Goal: Navigation & Orientation: Find specific page/section

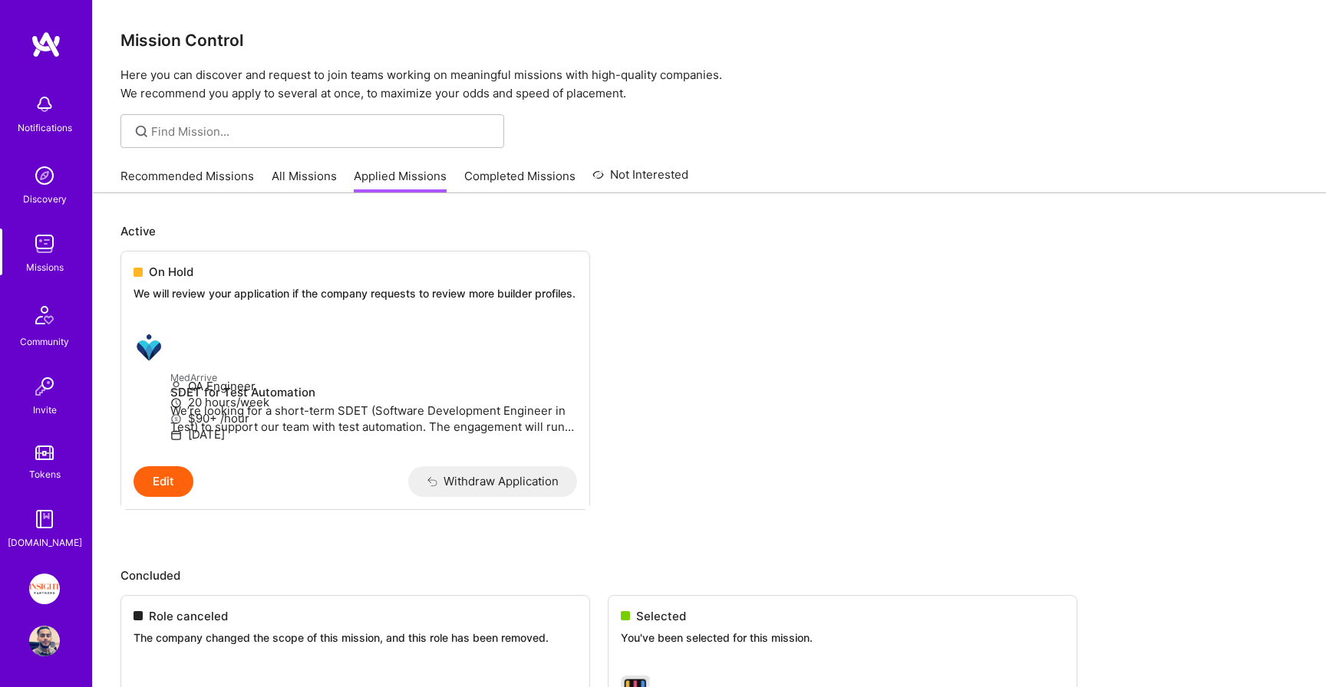
click at [184, 176] on link "Recommended Missions" at bounding box center [186, 180] width 133 height 25
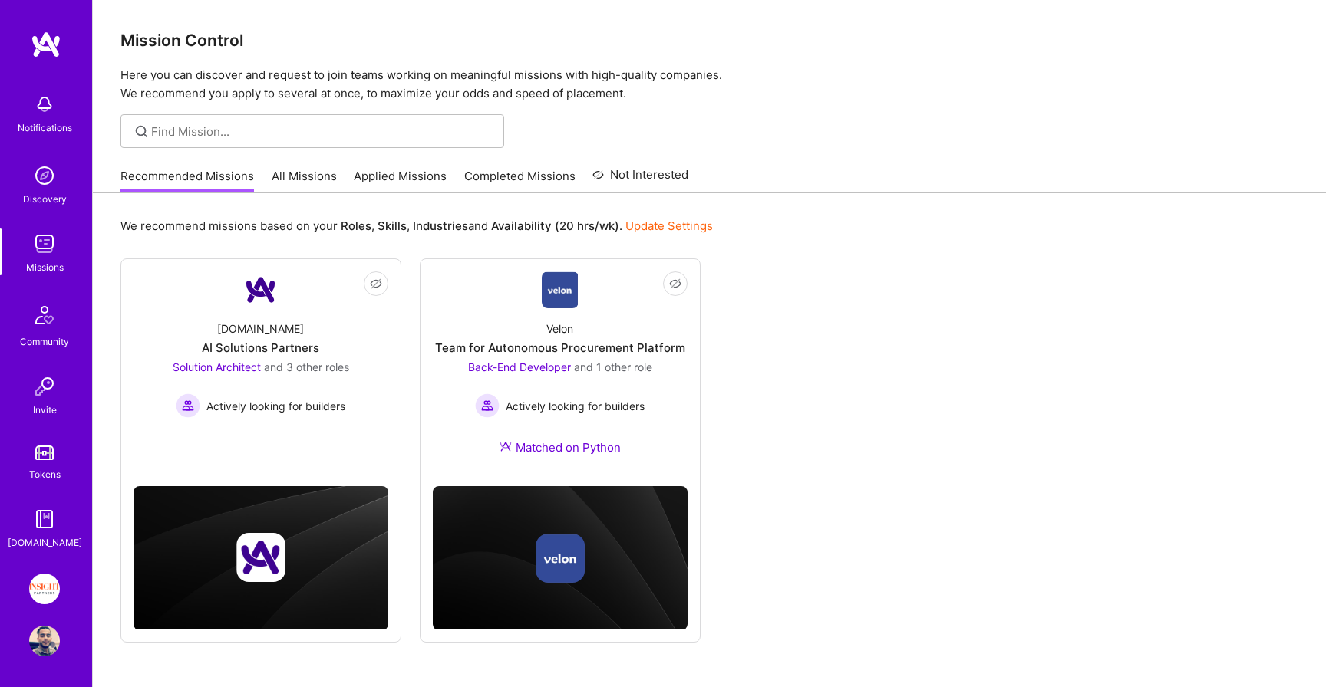
scroll to position [56, 0]
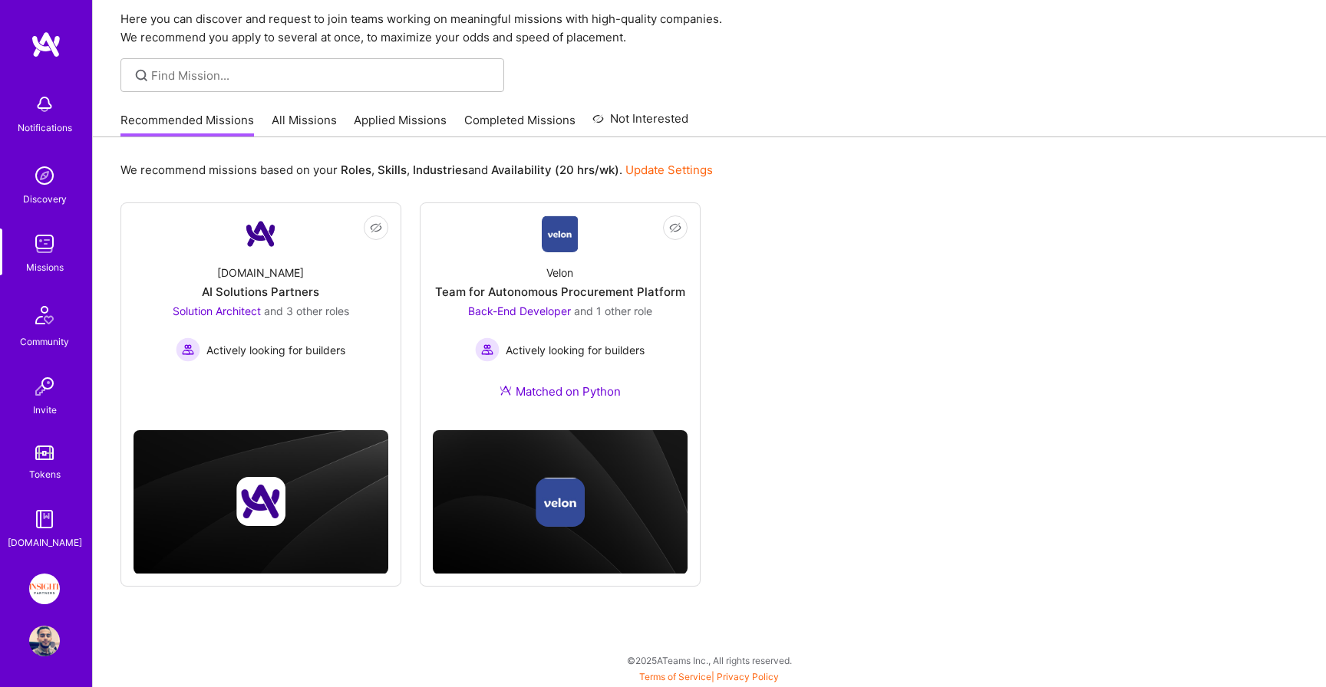
click at [371, 114] on link "Applied Missions" at bounding box center [400, 124] width 93 height 25
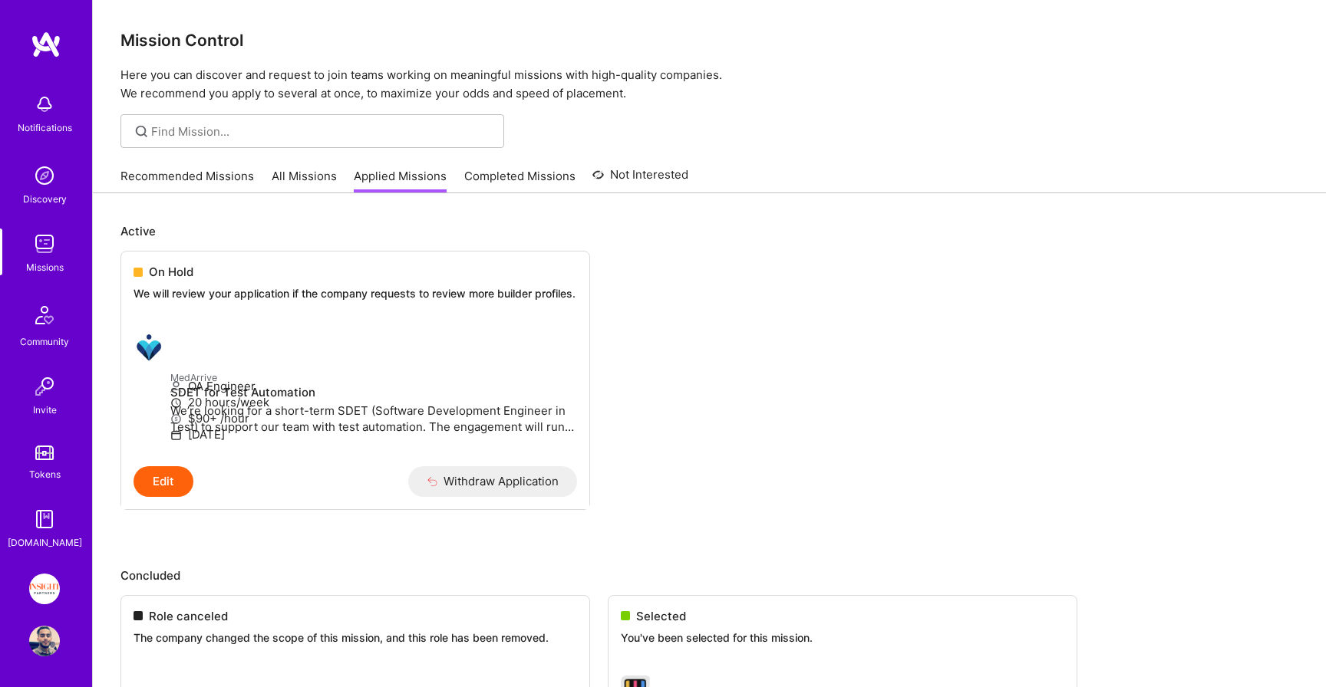
click at [288, 170] on link "All Missions" at bounding box center [304, 180] width 65 height 25
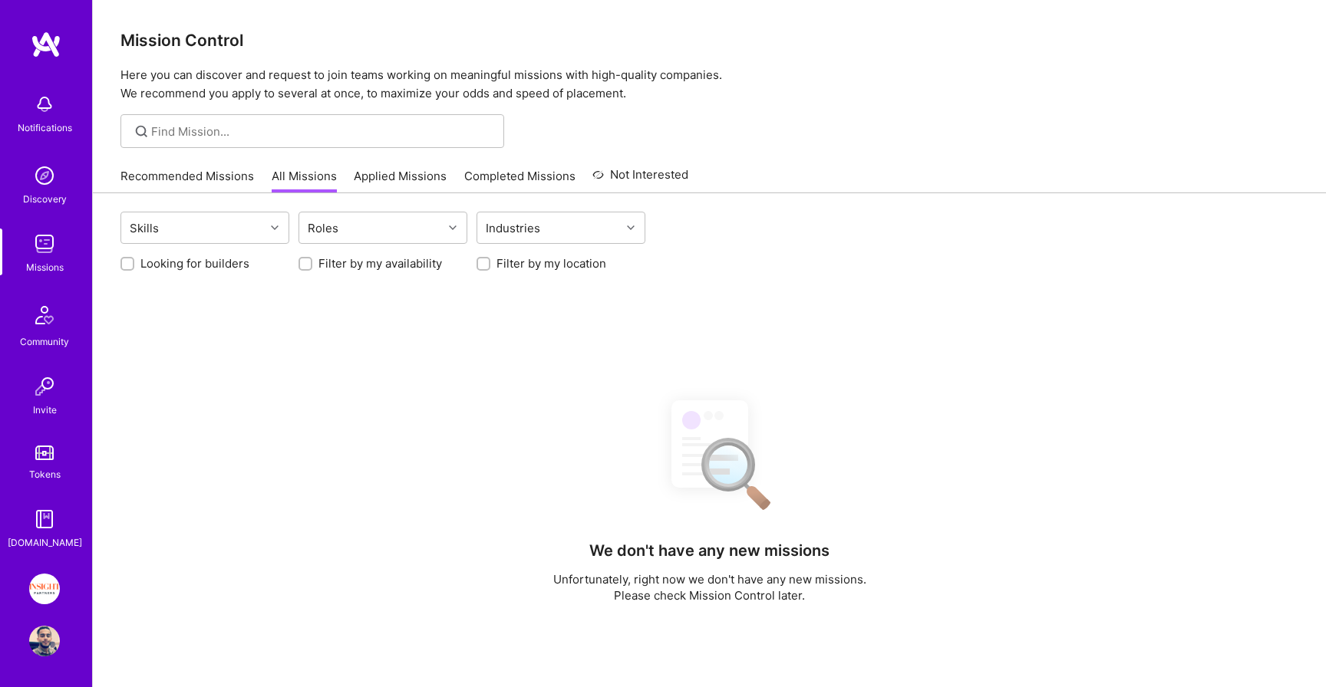
click at [209, 177] on link "Recommended Missions" at bounding box center [186, 180] width 133 height 25
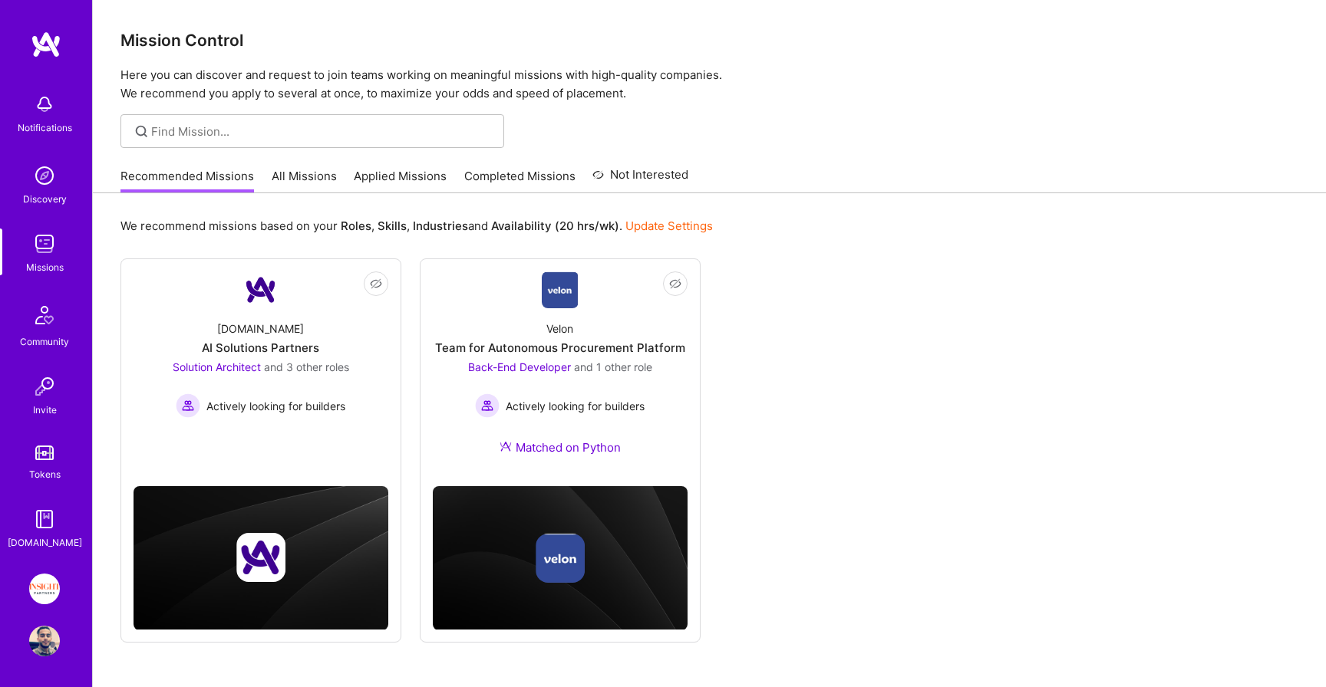
click at [489, 182] on link "Completed Missions" at bounding box center [519, 180] width 111 height 25
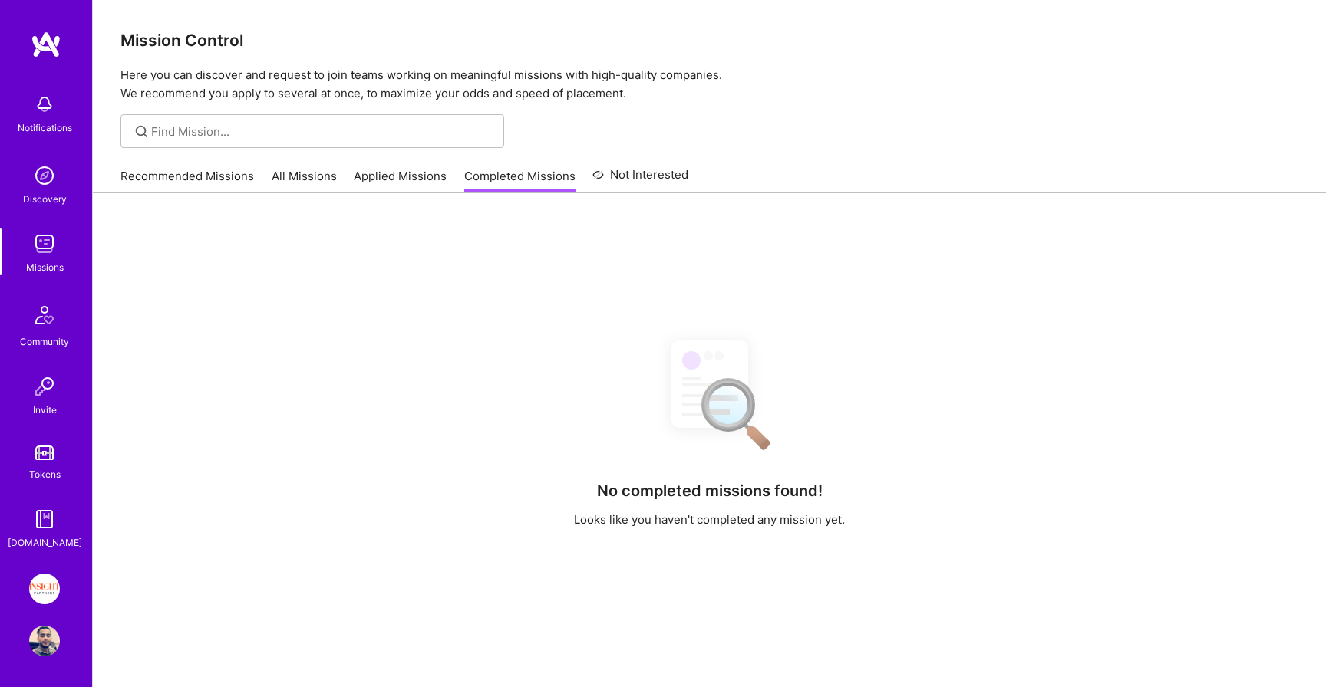
click at [417, 176] on link "Applied Missions" at bounding box center [400, 180] width 93 height 25
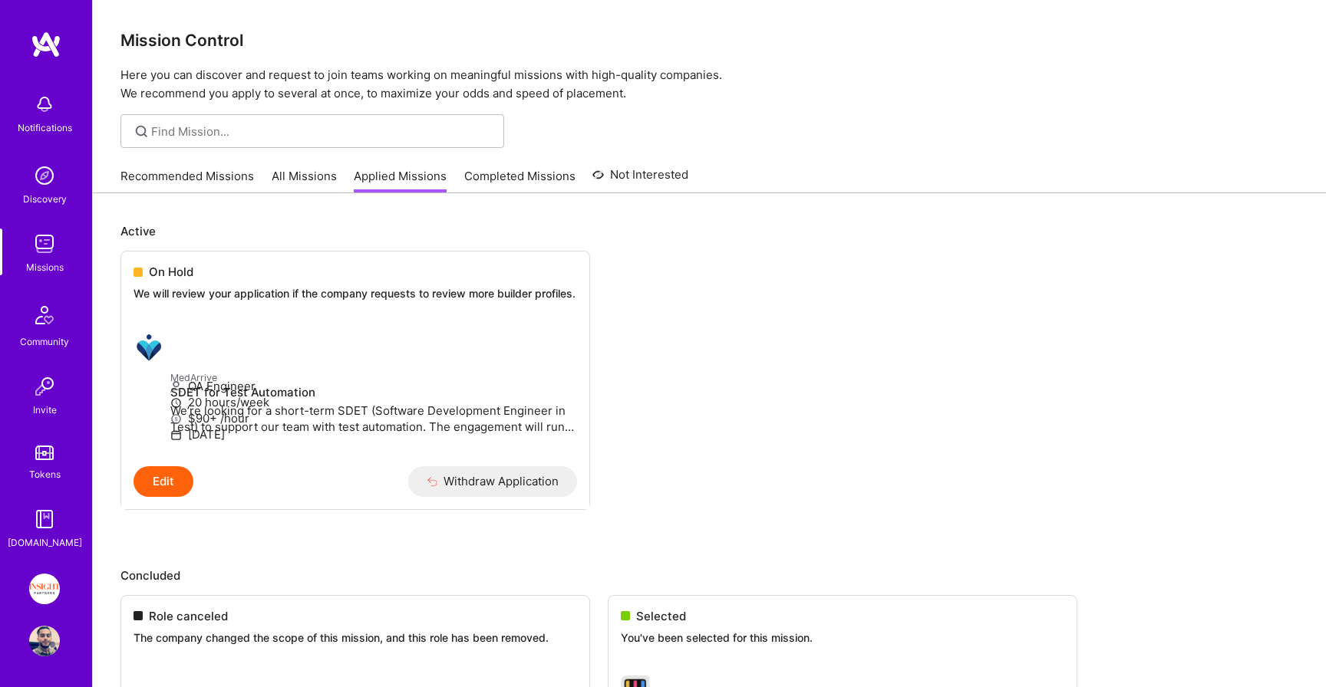
click at [179, 184] on link "Recommended Missions" at bounding box center [186, 180] width 133 height 25
